Goal: Transaction & Acquisition: Purchase product/service

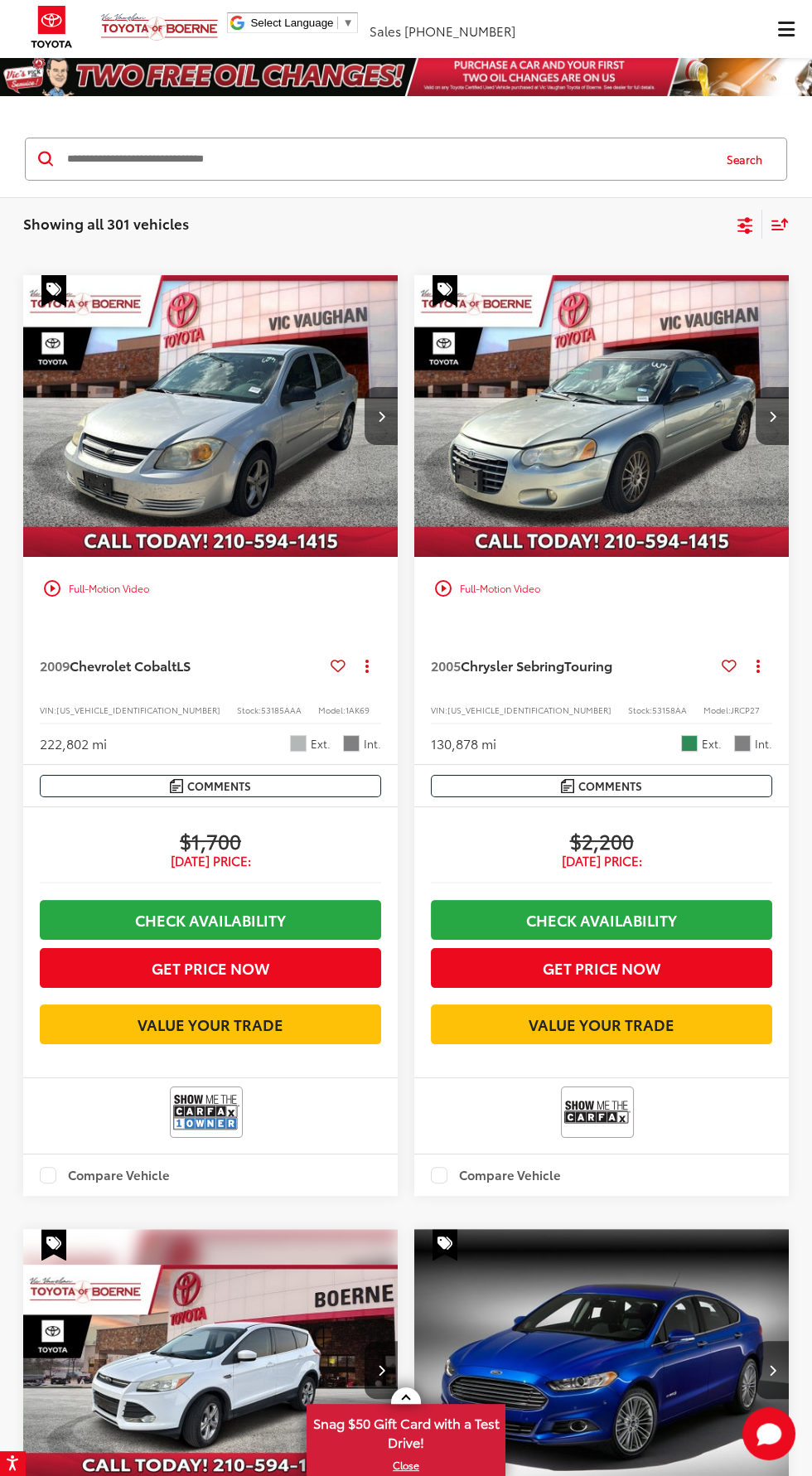
click at [526, 151] on input "Search by Make, Model, or Keyword" at bounding box center [388, 159] width 645 height 40
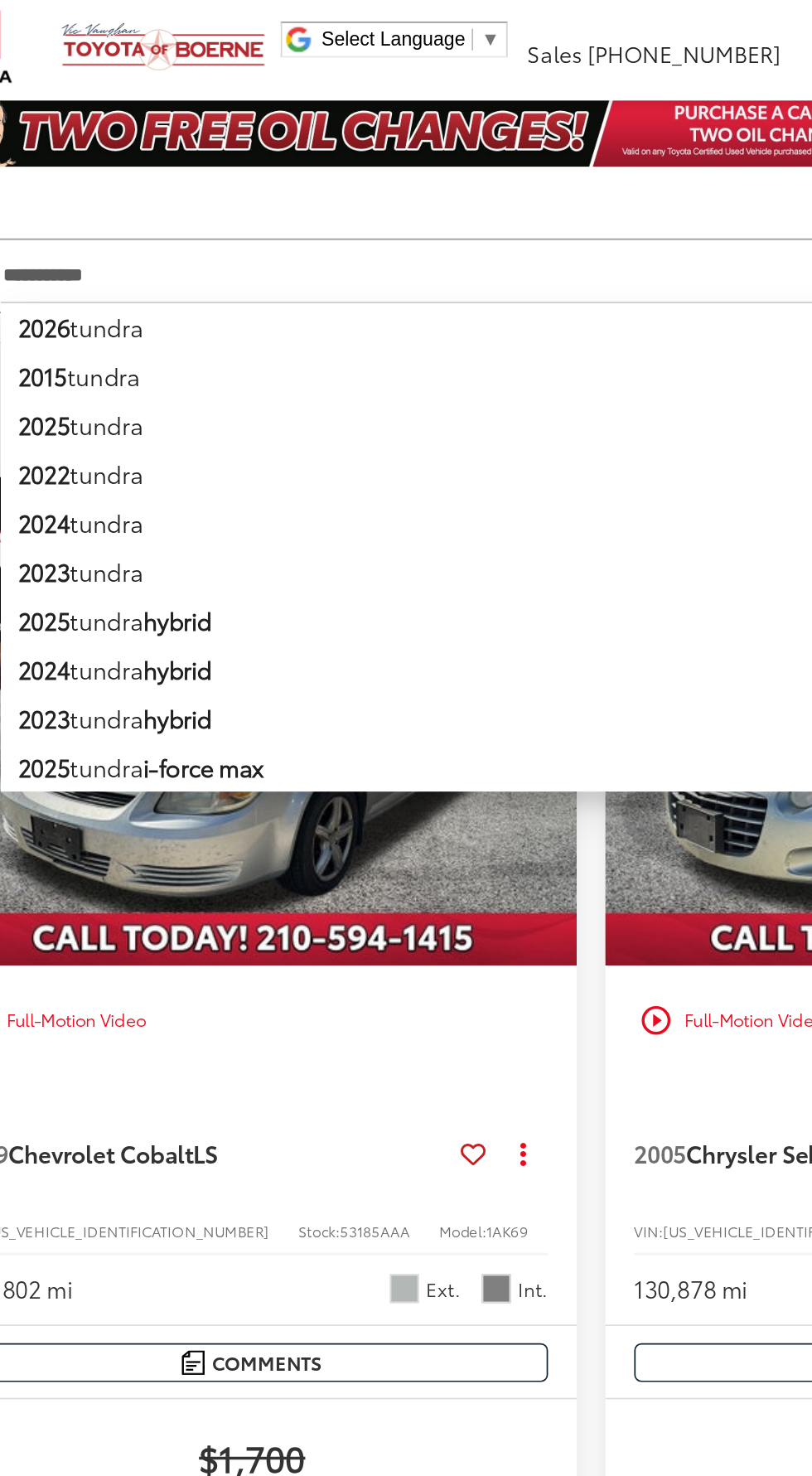
type input "**********"
